Goal: Communication & Community: Answer question/provide support

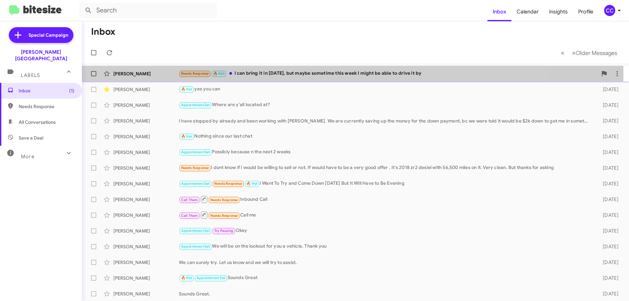
click at [129, 73] on div "[PERSON_NAME]" at bounding box center [146, 73] width 66 height 7
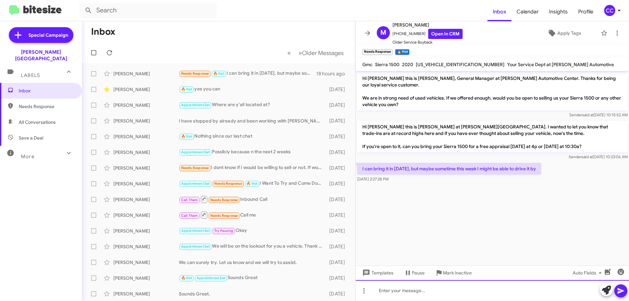
click at [382, 293] on div at bounding box center [492, 290] width 273 height 21
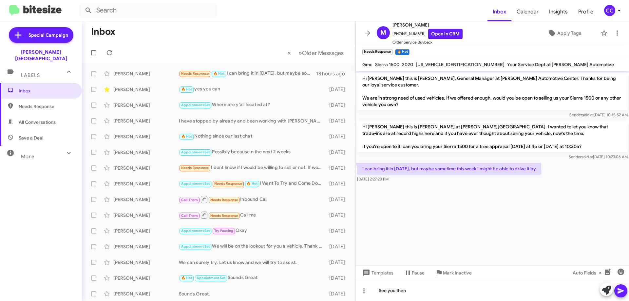
click at [624, 292] on icon at bounding box center [621, 291] width 8 height 8
click at [34, 119] on span "All Conversations" at bounding box center [37, 122] width 37 height 7
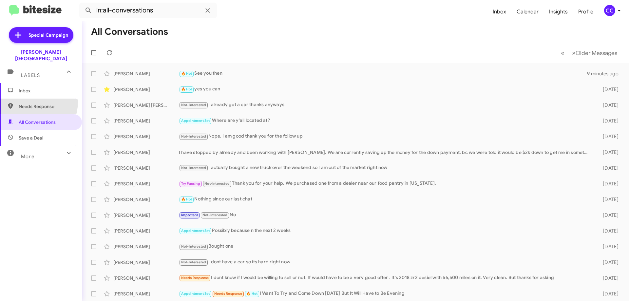
click at [27, 99] on span "Needs Response" at bounding box center [41, 107] width 82 height 16
type input "in:needs-response"
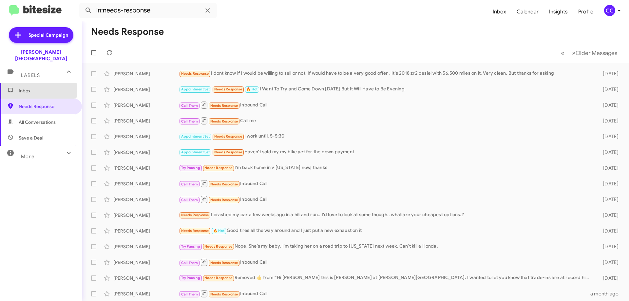
click at [20, 87] on span "Inbox" at bounding box center [47, 90] width 56 height 7
